Goal: Task Accomplishment & Management: Use online tool/utility

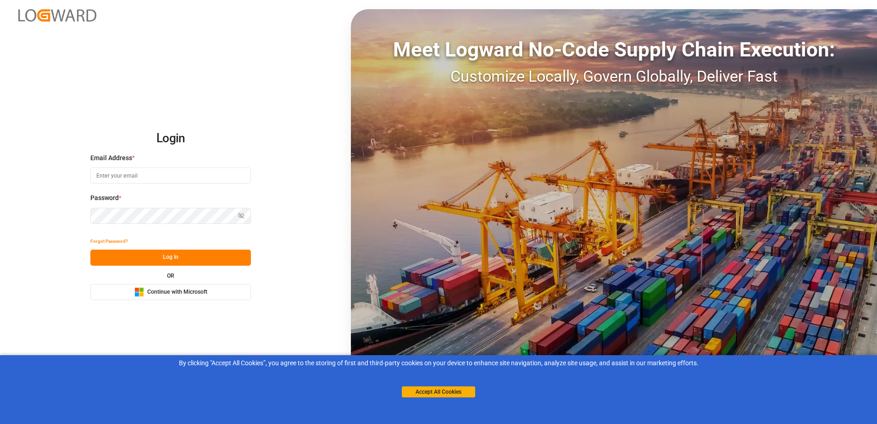
click at [241, 291] on button "Microsoft Logo Continue with Microsoft" at bounding box center [170, 292] width 160 height 16
